Goal: Information Seeking & Learning: Check status

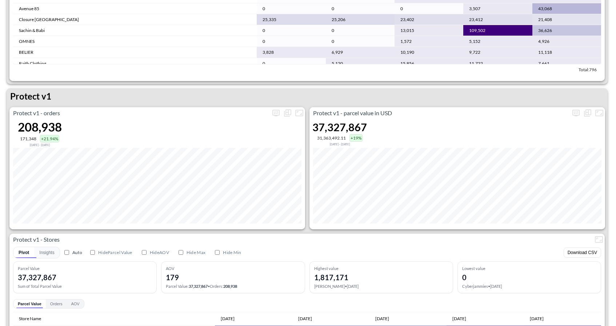
scroll to position [997, 0]
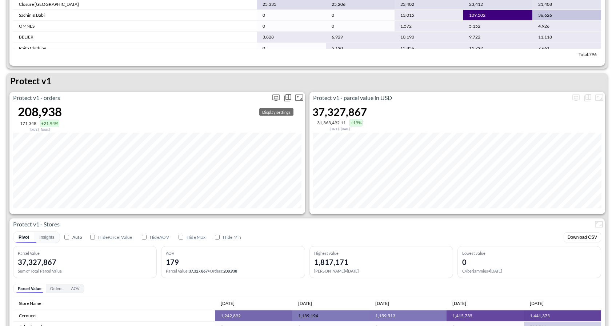
click at [276, 95] on icon "more" at bounding box center [276, 98] width 7 height 7
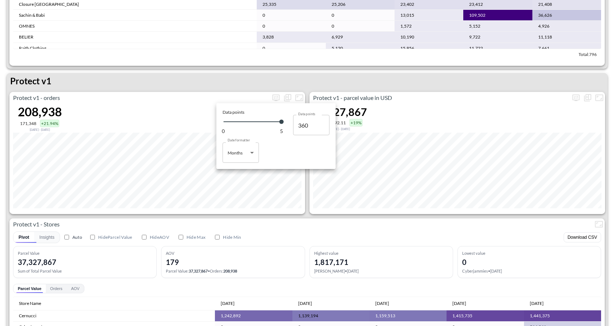
click at [251, 156] on body "BI.P.EYE, Interactive Analytics Dashboards 1 Filters Iso Date [DATE] Global Ord…" at bounding box center [308, 163] width 616 height 326
click at [243, 172] on li "Days" at bounding box center [241, 171] width 36 height 11
type input "Days"
type input "149"
click at [210, 84] on div at bounding box center [308, 163] width 616 height 326
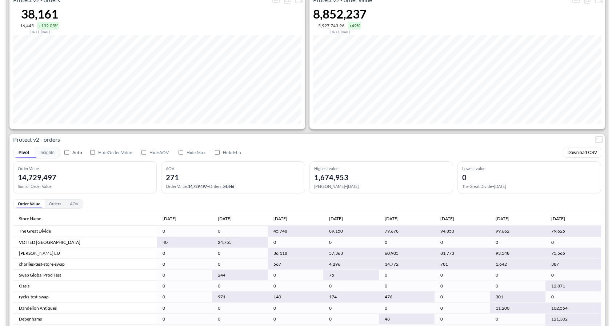
scroll to position [1386, 0]
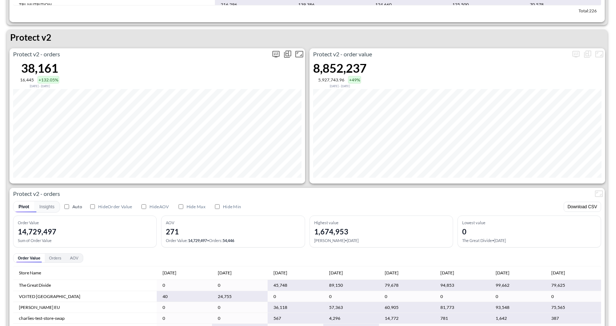
click at [277, 56] on icon "more" at bounding box center [276, 54] width 7 height 7
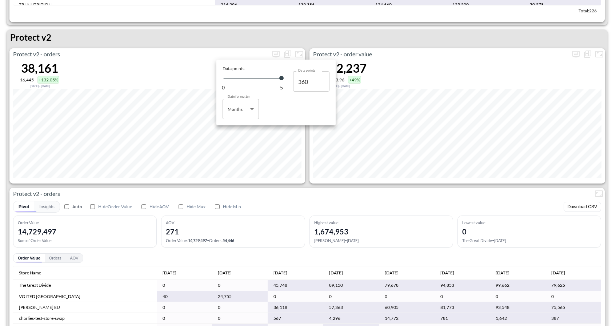
click at [248, 111] on body "BI.P.EYE, Interactive Analytics Dashboards 1 Filters Iso Date [DATE] Global Ord…" at bounding box center [308, 163] width 616 height 326
click at [240, 126] on li "Days" at bounding box center [241, 127] width 36 height 11
type input "Days"
type input "149"
click at [446, 51] on div at bounding box center [308, 163] width 616 height 326
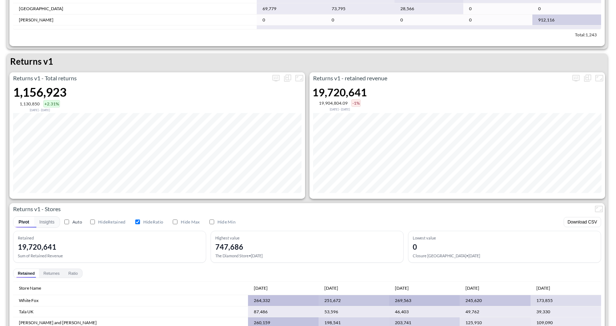
scroll to position [0, 0]
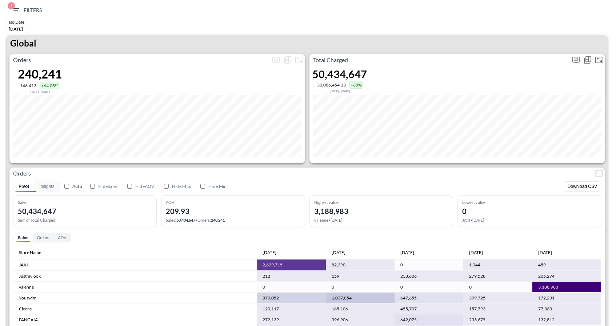
click at [573, 60] on icon "more" at bounding box center [576, 60] width 7 height 7
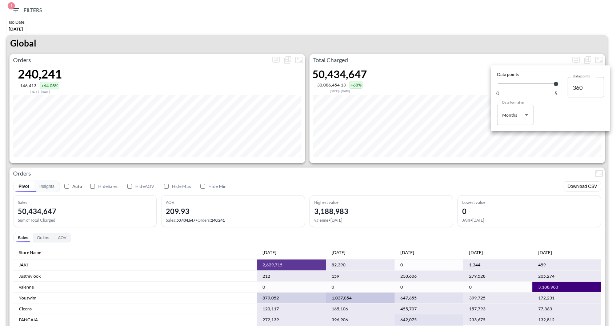
click at [528, 122] on body "BI.P.EYE, Interactive Analytics Dashboards 1 Filters Iso Date [DATE] Global Ord…" at bounding box center [308, 163] width 616 height 326
click at [505, 133] on div "Days" at bounding box center [507, 133] width 9 height 7
type input "Days"
type input "149"
click at [471, 31] on div at bounding box center [308, 163] width 616 height 326
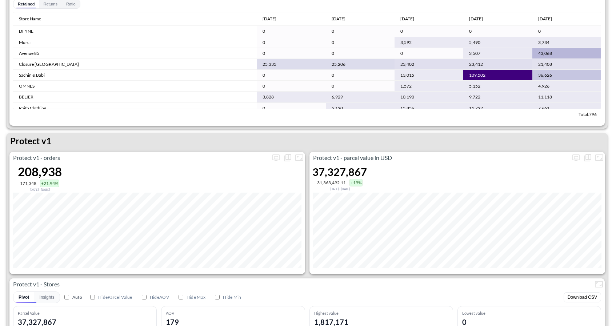
scroll to position [951, 0]
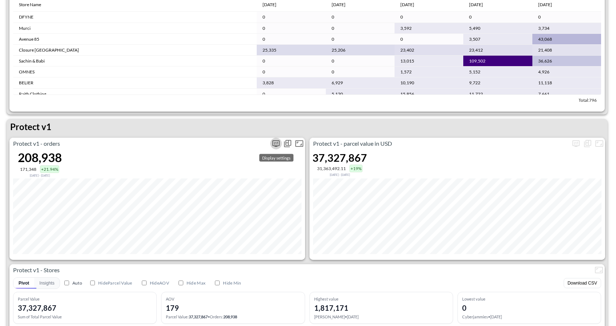
click at [273, 143] on icon "more" at bounding box center [276, 143] width 9 height 9
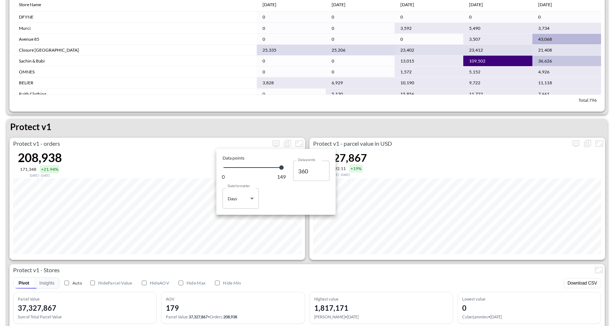
click at [253, 200] on body "BI.P.EYE, Interactive Analytics Dashboards 1 Filters Iso Date [DATE] Global Ord…" at bounding box center [308, 163] width 616 height 326
click at [245, 227] on li "Months" at bounding box center [241, 228] width 36 height 11
type input "Months"
click at [302, 262] on div at bounding box center [308, 163] width 616 height 326
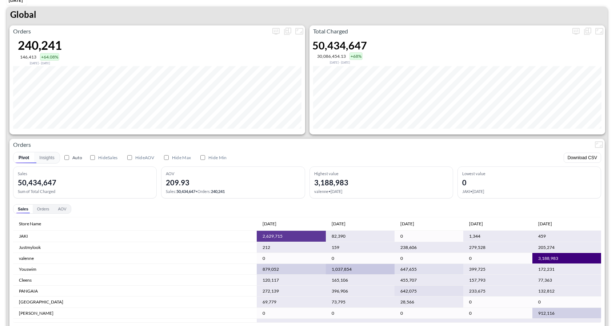
scroll to position [0, 0]
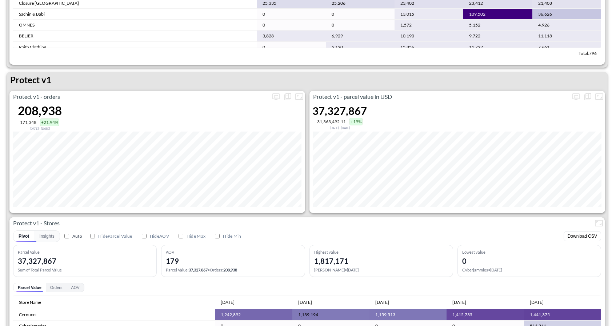
scroll to position [1000, 0]
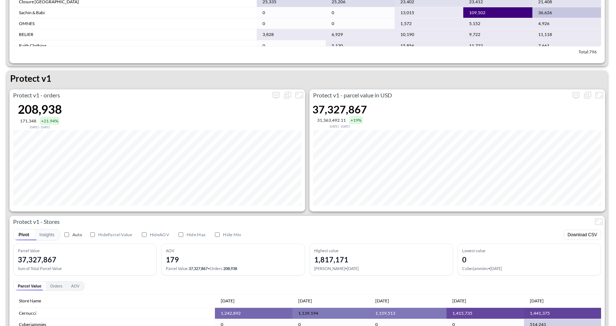
click at [280, 101] on div "Protect v1 - orders 208,938 171,348 +21.94% [DATE] - [DATE]" at bounding box center [157, 151] width 296 height 122
click at [277, 95] on icon "more" at bounding box center [276, 95] width 9 height 9
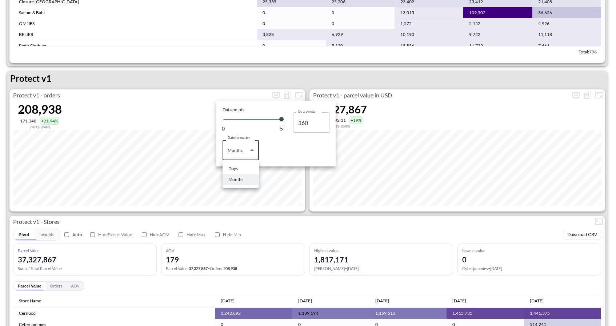
click at [256, 152] on body "BI.P.EYE, Interactive Analytics Dashboards 1 Filters Iso Date [DATE] Global Ord…" at bounding box center [308, 163] width 616 height 326
click at [242, 169] on li "Days" at bounding box center [241, 168] width 36 height 11
type input "Days"
type input "149"
click at [274, 203] on div at bounding box center [308, 163] width 616 height 326
